Goal: Communication & Community: Share content

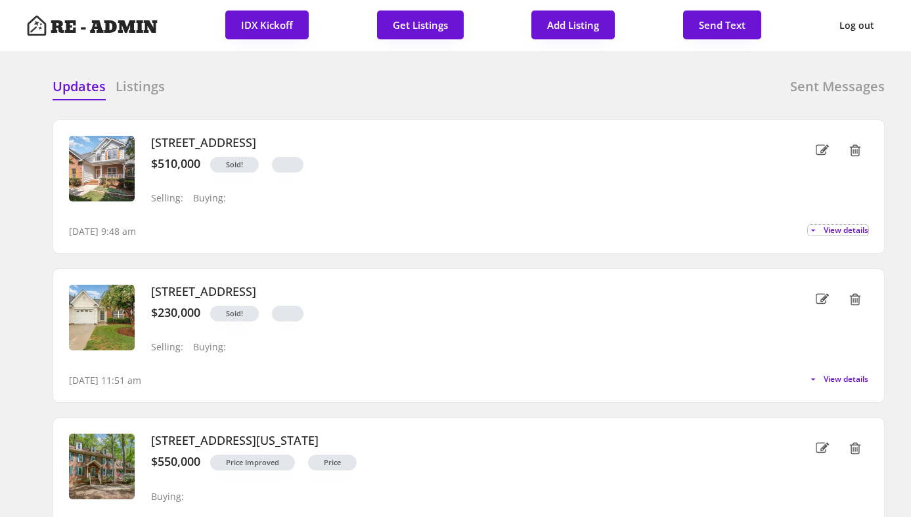
scroll to position [48, 0]
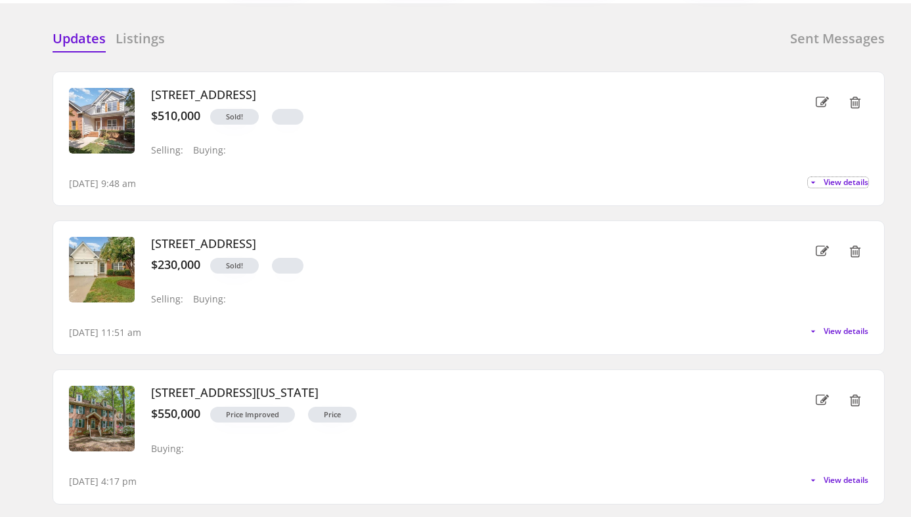
click at [850, 40] on h6 "Sent Messages" at bounding box center [837, 39] width 95 height 18
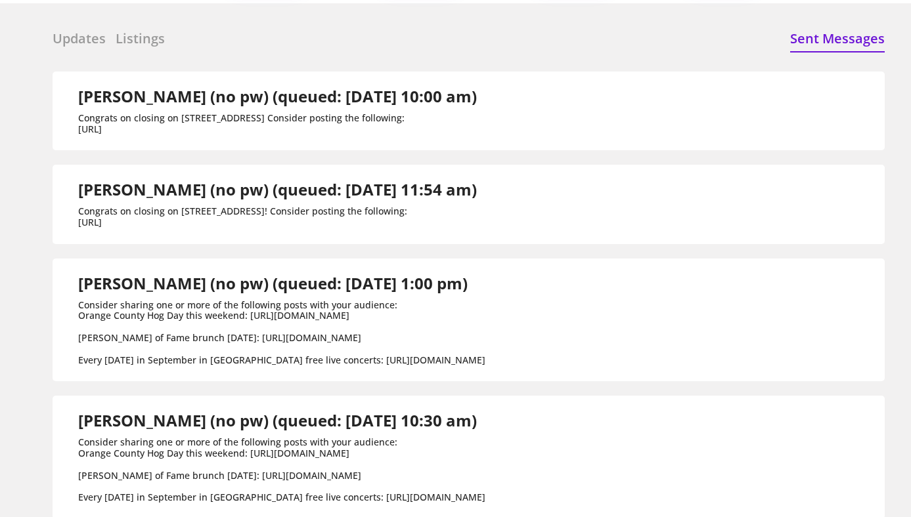
click at [77, 41] on h6 "Updates" at bounding box center [79, 39] width 53 height 18
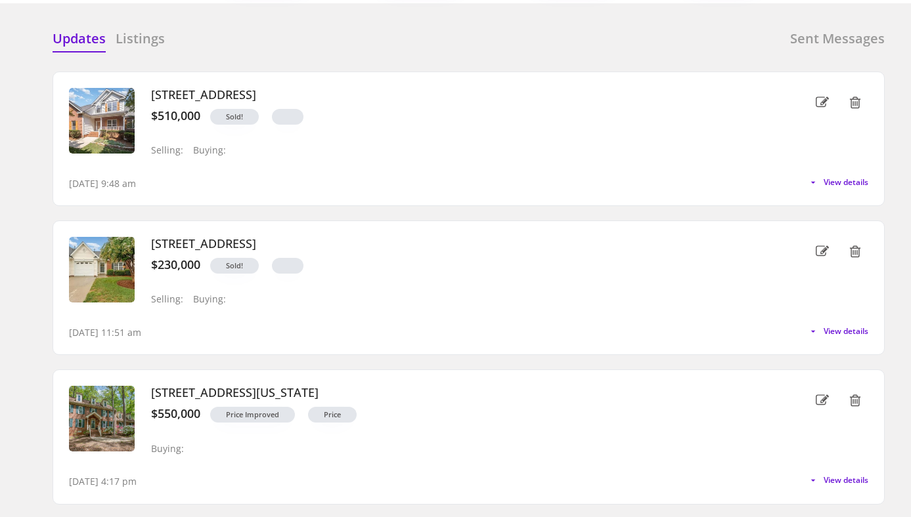
click at [266, 39] on div "Updates Listings Sent Messages" at bounding box center [469, 43] width 832 height 26
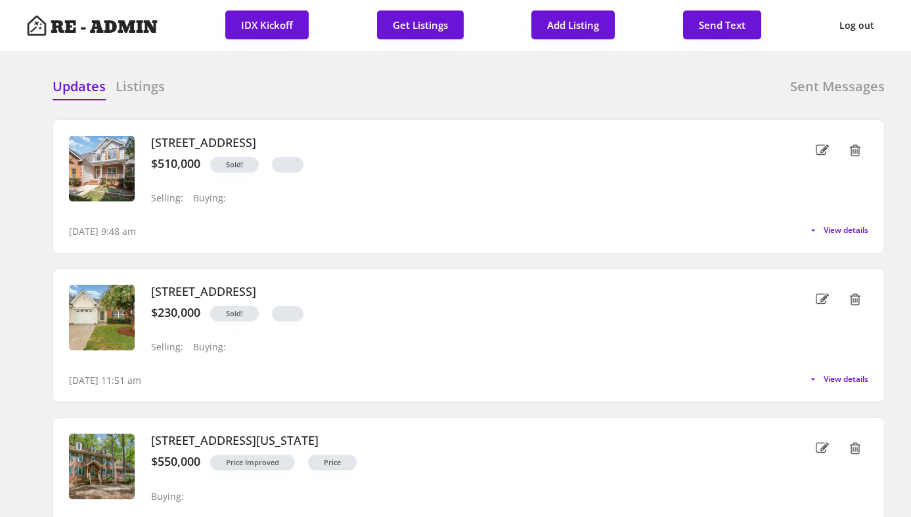
click at [148, 88] on h6 "Listings" at bounding box center [140, 86] width 49 height 18
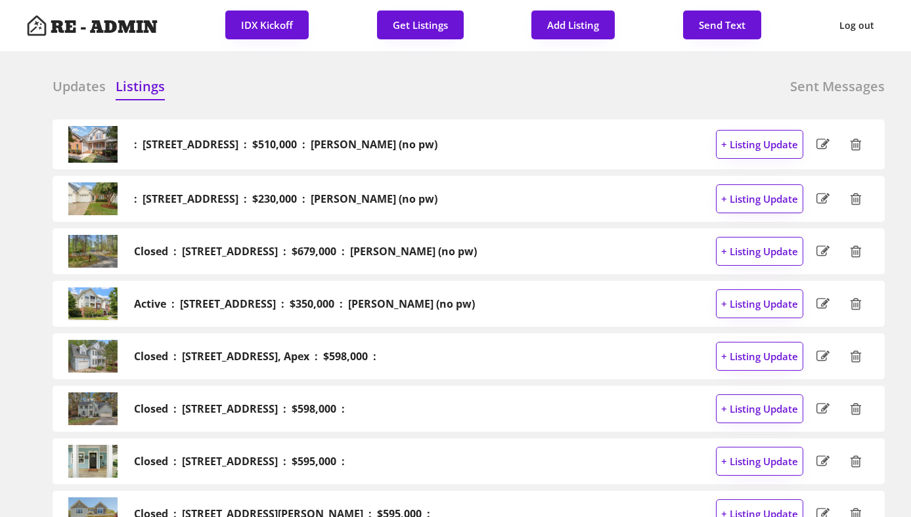
click at [70, 88] on h6 "Updates" at bounding box center [79, 86] width 53 height 18
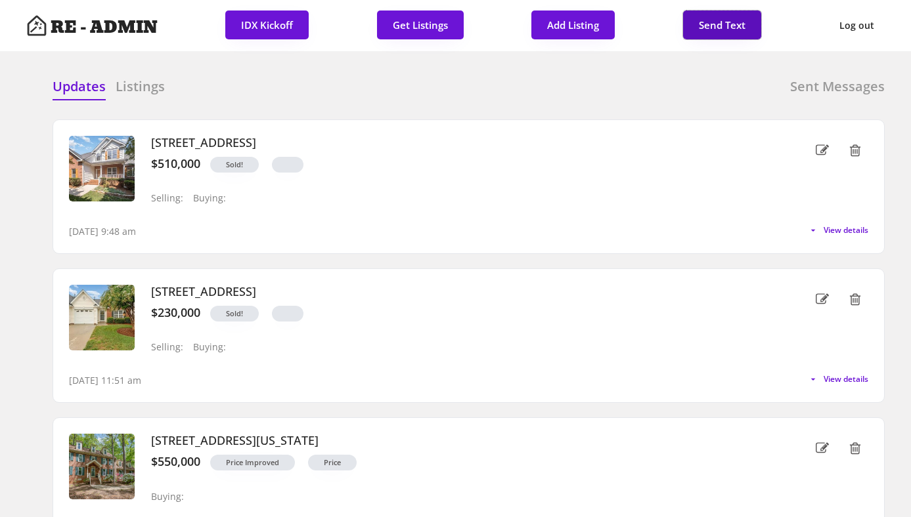
click at [734, 19] on button "Send Text" at bounding box center [722, 25] width 78 height 29
select select "raleigh"
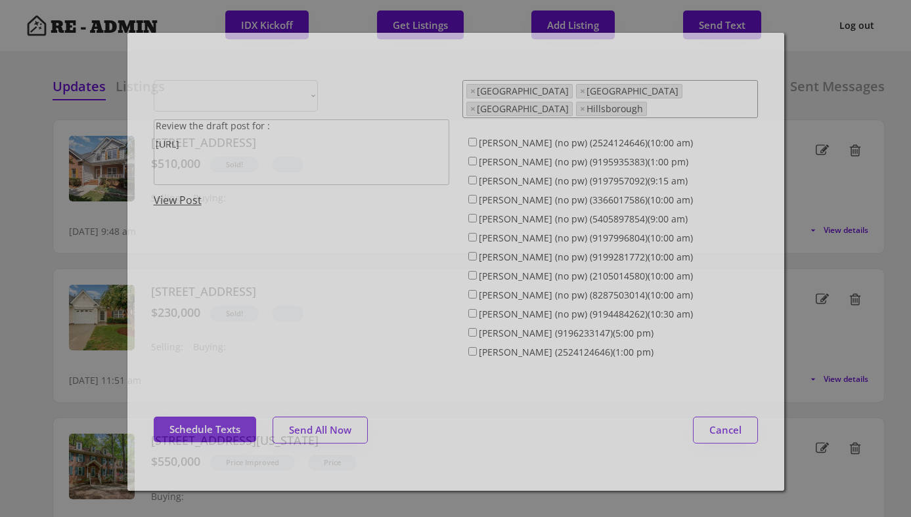
select select ""1348695171700984260__LOOKUP__1743599703321x142788062077753970""
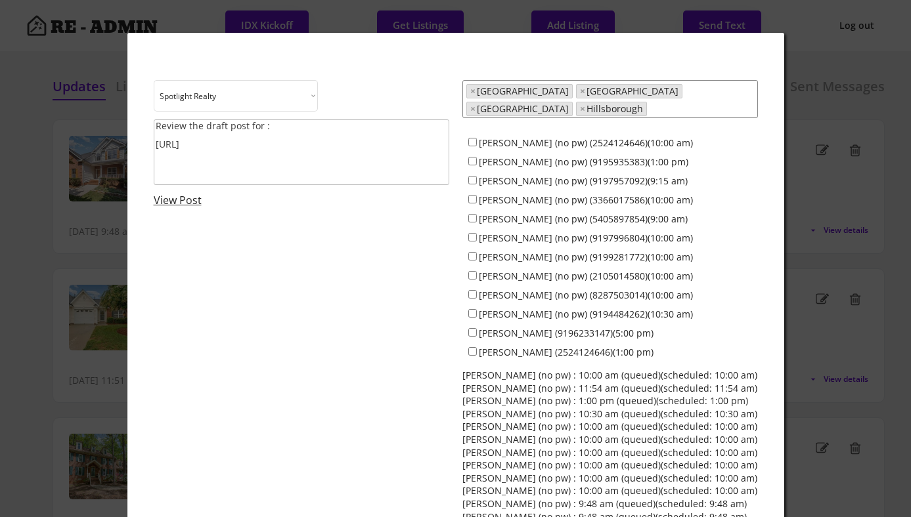
click at [311, 158] on textarea "Review the draft post for : https://revealestate.ai/post/" at bounding box center [301, 152] width 295 height 66
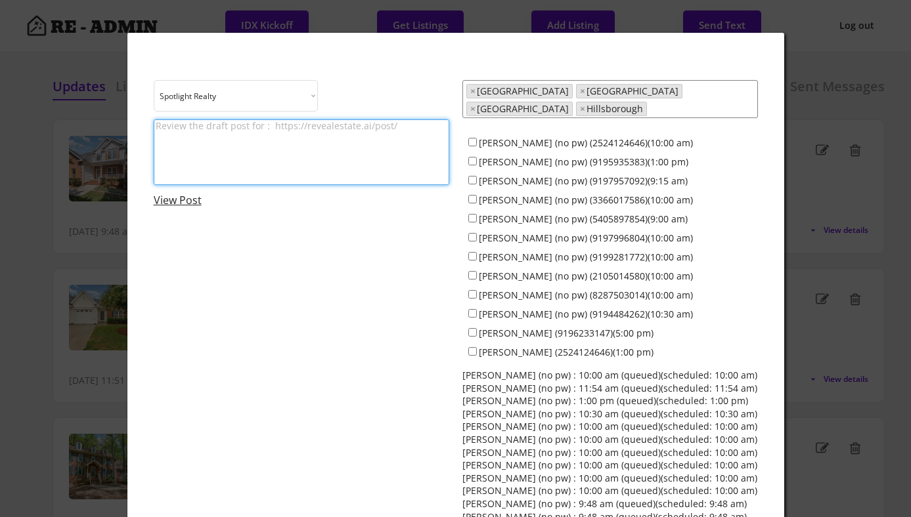
click at [259, 129] on textarea at bounding box center [301, 152] width 295 height 66
drag, startPoint x: 232, startPoint y: 124, endPoint x: 293, endPoint y: 134, distance: 61.8
click at [293, 134] on textarea "Consider sharing about local" at bounding box center [301, 152] width 295 height 66
paste textarea "https://www.instagram.com/p/DOrrIy0kda9/?hl=en"
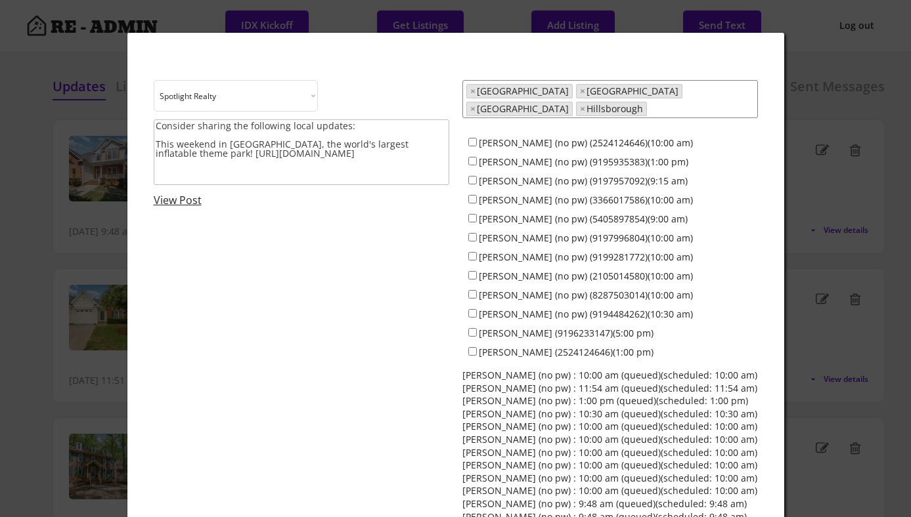
click at [162, 176] on textarea "Consider sharing the following local updates: This weekend in Raleigh, the worl…" at bounding box center [301, 152] width 295 height 66
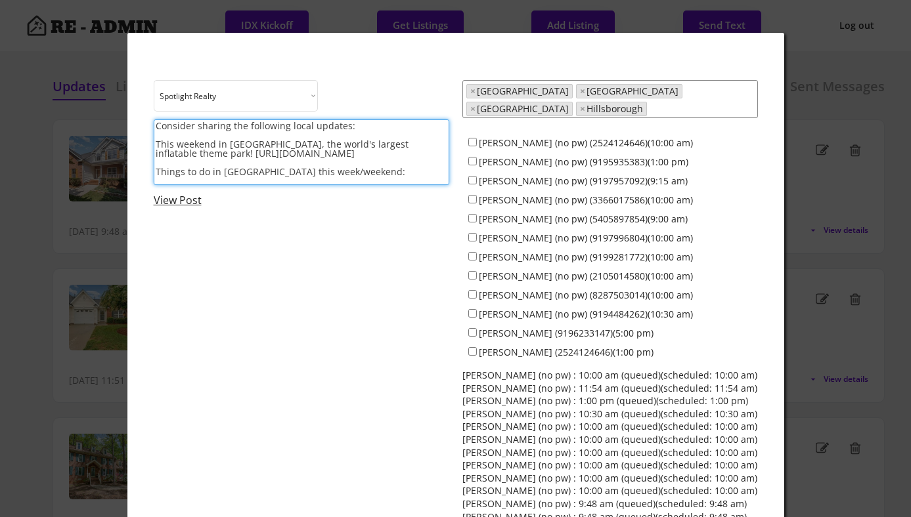
paste textarea "https://www.instagram.com/p/DOontyLD7O4/?hl=en"
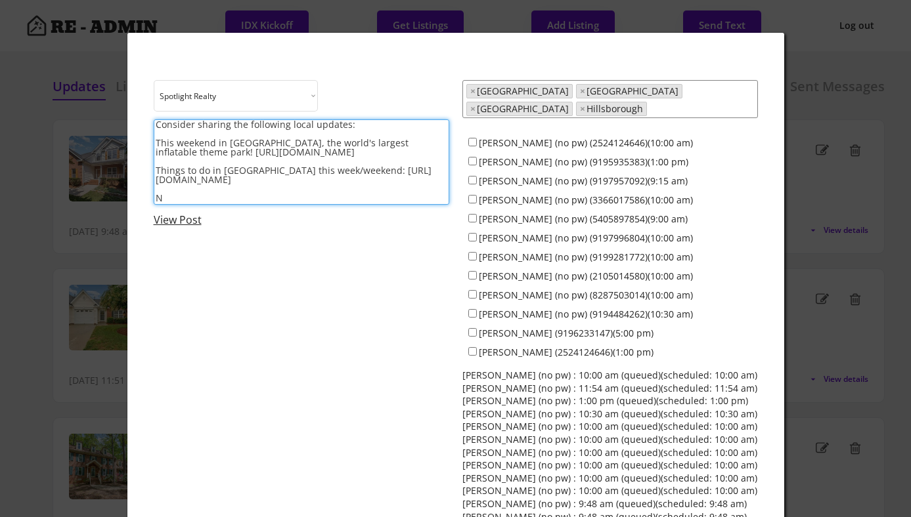
scroll to position [1, 0]
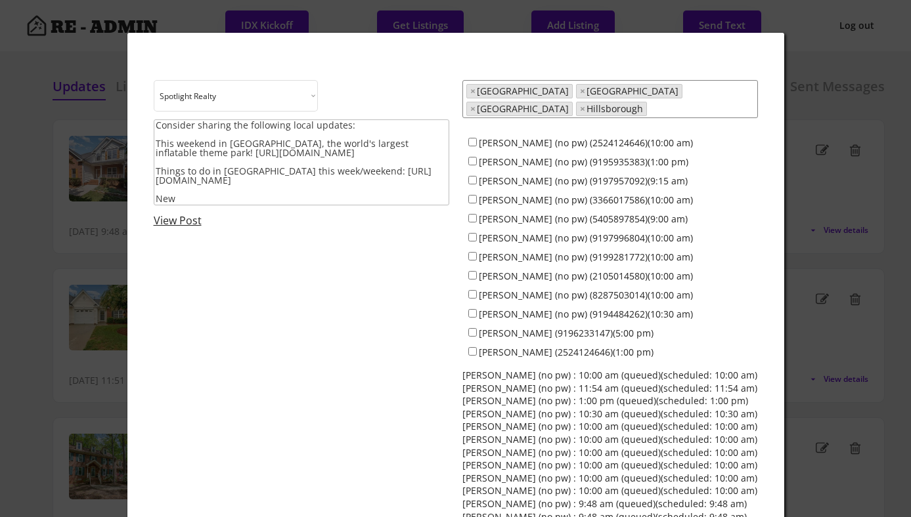
click at [179, 200] on textarea "Consider sharing the following local updates: This weekend in Raleigh, the worl…" at bounding box center [301, 162] width 295 height 86
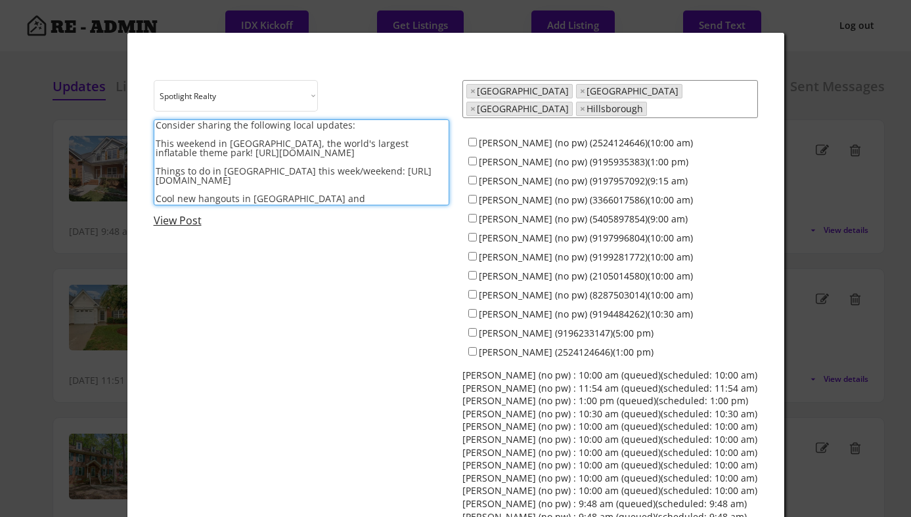
paste textarea "https://www.instagram.com/p/DOoOdsWjuLk/?hl=en"
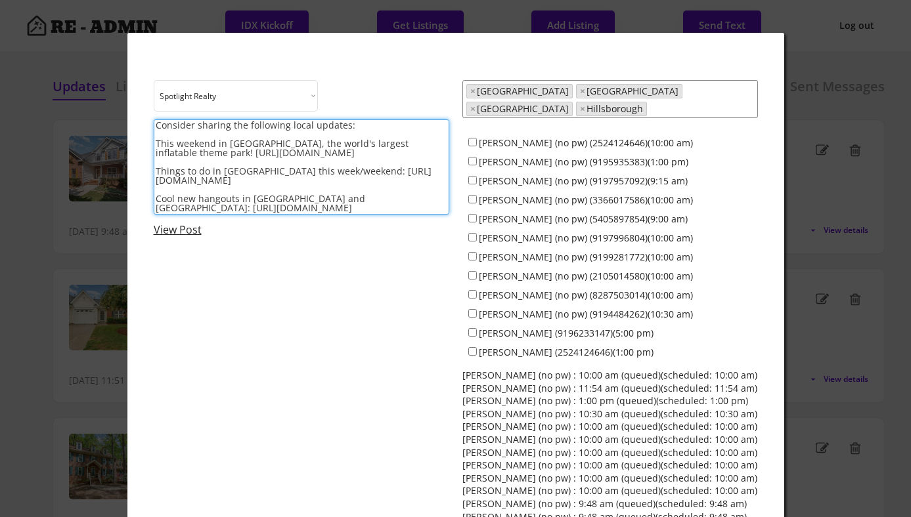
type textarea "Consider sharing the following local updates: This weekend in Raleigh, the worl…"
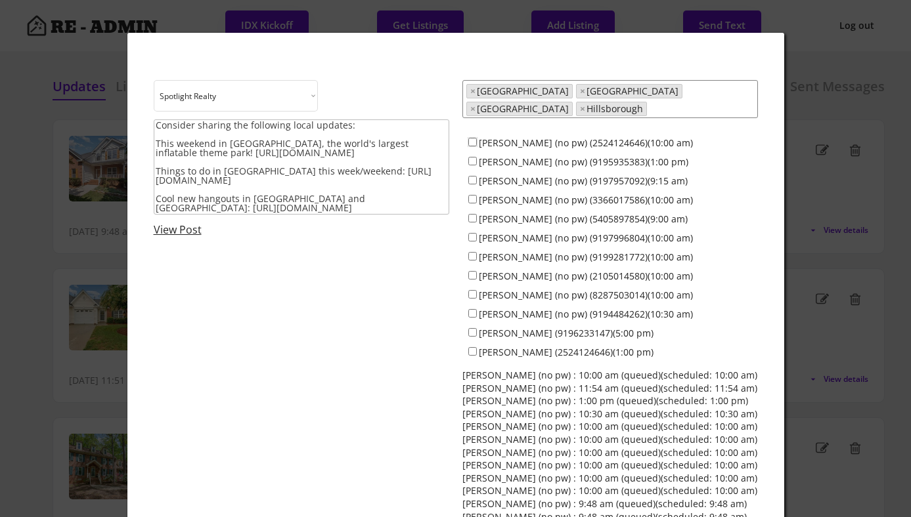
click at [472, 138] on input "[PERSON_NAME] (no pw) (2524124646)(10:00 am)" at bounding box center [472, 142] width 9 height 9
checkbox input "true"
click at [472, 157] on input "[PERSON_NAME] (no pw) (9195935383)(1:00 pm)" at bounding box center [472, 161] width 9 height 9
checkbox input "true"
click at [472, 176] on input "[PERSON_NAME] (no pw) (9197957092)(9:15 am)" at bounding box center [472, 180] width 9 height 9
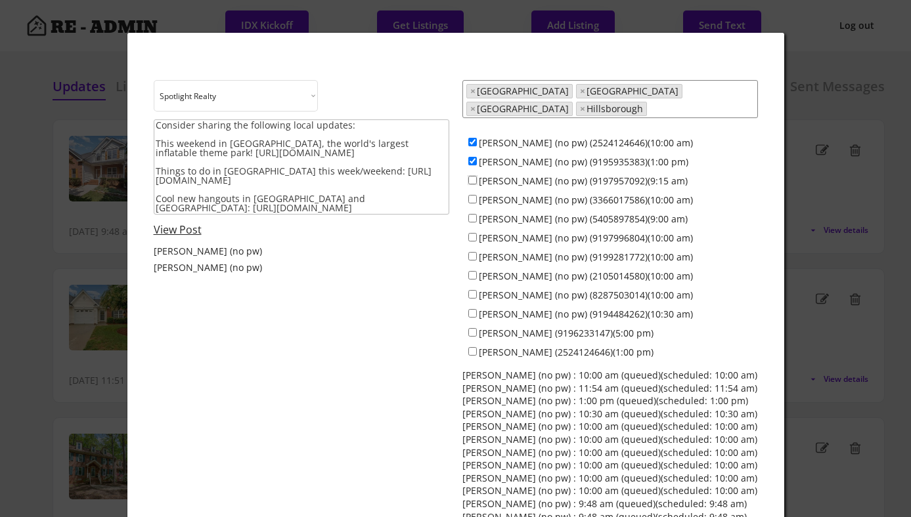
checkbox input "true"
click at [471, 195] on input "[PERSON_NAME] (no pw) (3366017586)(10:00 am)" at bounding box center [472, 199] width 9 height 9
checkbox input "true"
click at [470, 214] on input "[PERSON_NAME] (no pw) (5405897854)(9:00 am)" at bounding box center [472, 218] width 9 height 9
checkbox input "true"
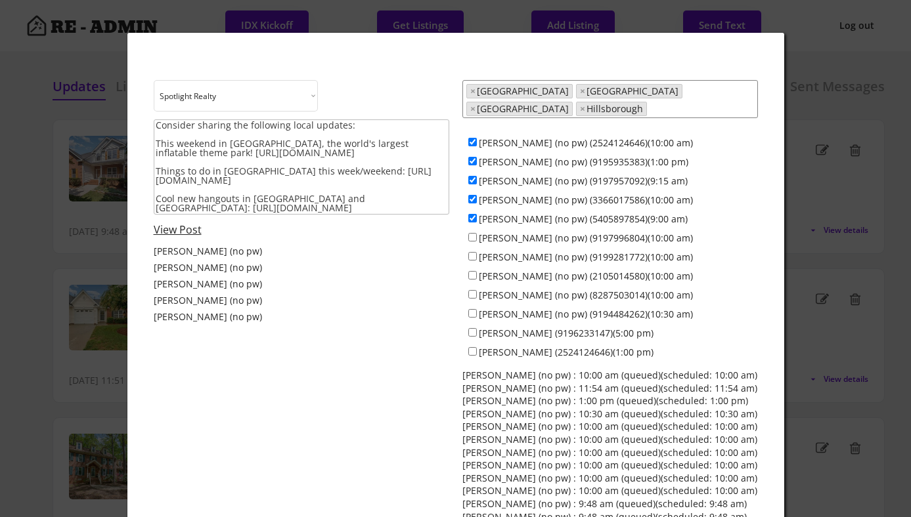
click at [470, 234] on div "[PERSON_NAME] (no pw) (9197996804)(10:00 am)" at bounding box center [609, 237] width 295 height 19
click at [470, 252] on input "[PERSON_NAME] (no pw) (9199281772)(10:00 am)" at bounding box center [472, 256] width 9 height 9
checkbox input "true"
click at [475, 228] on div "[PERSON_NAME] (no pw) (9197996804)(10:00 am)" at bounding box center [609, 237] width 295 height 19
click at [473, 233] on input "[PERSON_NAME] (no pw) (9197996804)(10:00 am)" at bounding box center [472, 237] width 9 height 9
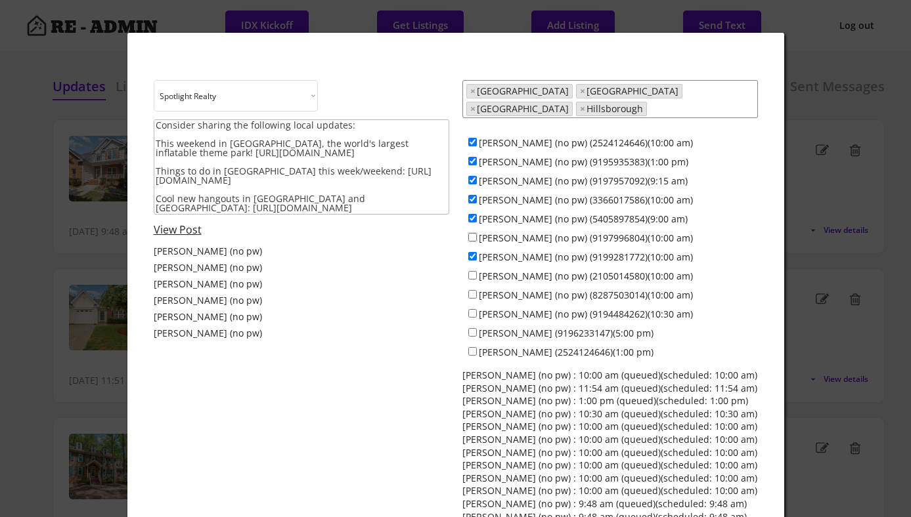
checkbox input "true"
click at [473, 271] on input "[PERSON_NAME] (no pw) (2105014580)(10:00 am)" at bounding box center [472, 275] width 9 height 9
checkbox input "true"
click at [473, 290] on input "[PERSON_NAME] (no pw) (8287503014)(10:00 am)" at bounding box center [472, 294] width 9 height 9
checkbox input "true"
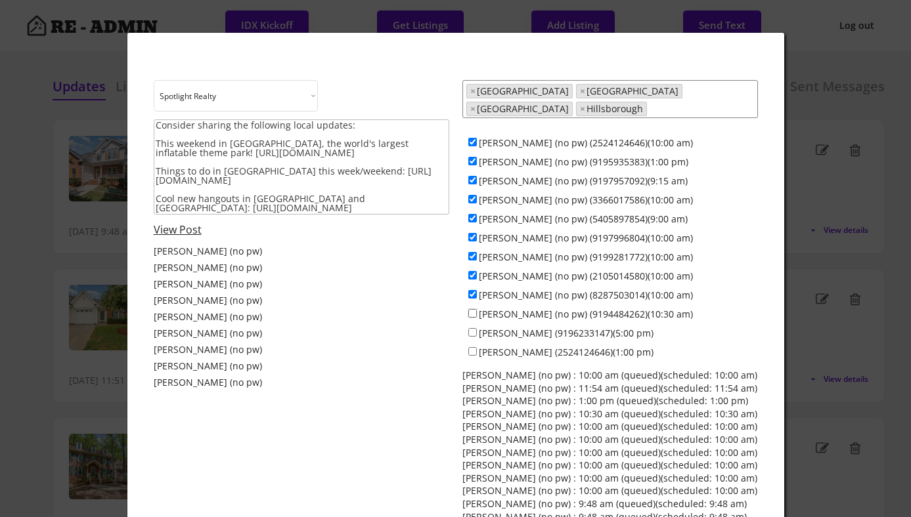
click at [473, 309] on input "[PERSON_NAME] (no pw) (9194484262)(10:30 am)" at bounding box center [472, 313] width 9 height 9
checkbox input "true"
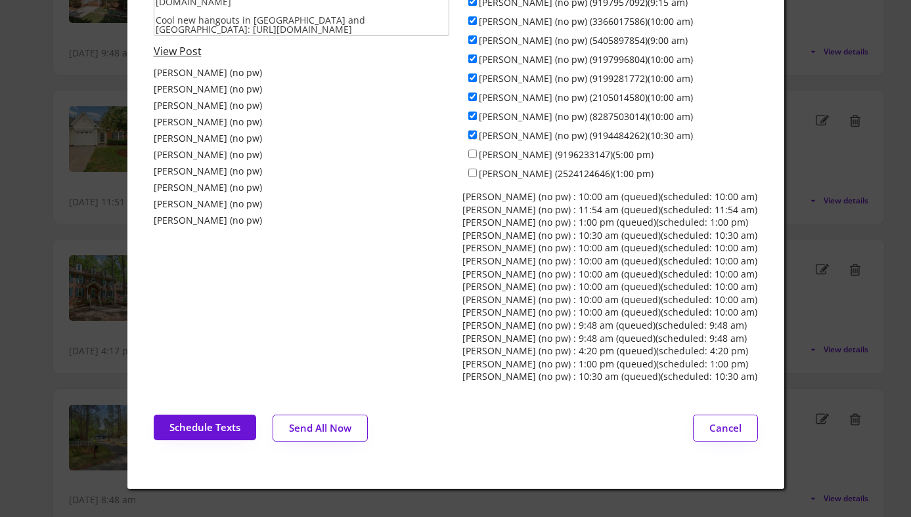
scroll to position [181, 0]
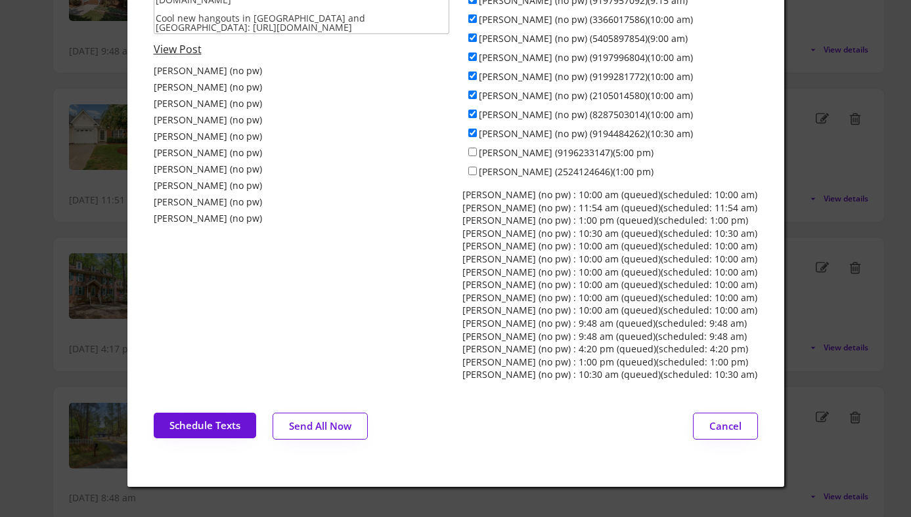
click at [326, 419] on button "Send All Now" at bounding box center [319, 426] width 95 height 27
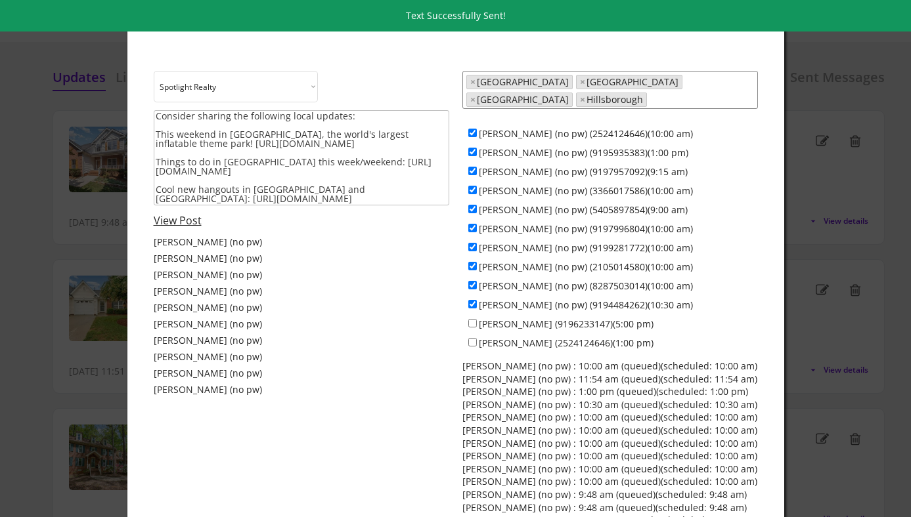
scroll to position [0, 0]
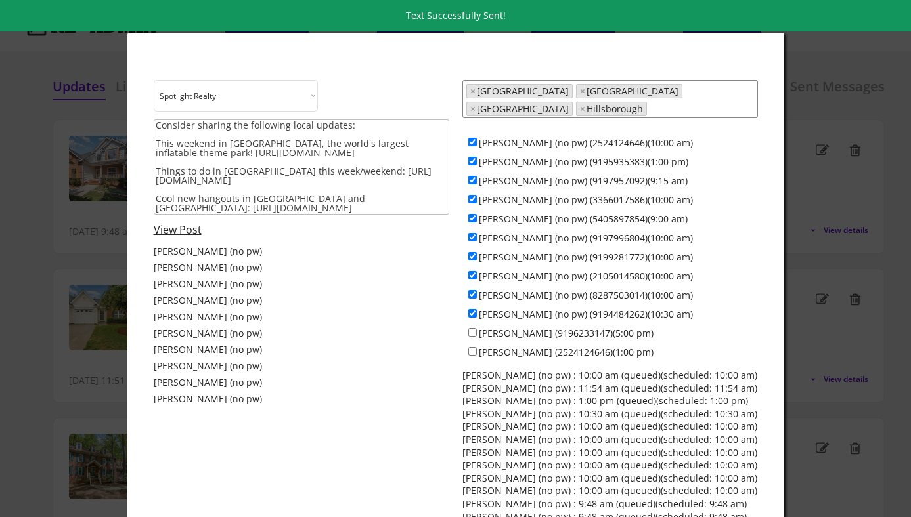
click at [40, 149] on div at bounding box center [455, 258] width 911 height 517
